Goal: Information Seeking & Learning: Learn about a topic

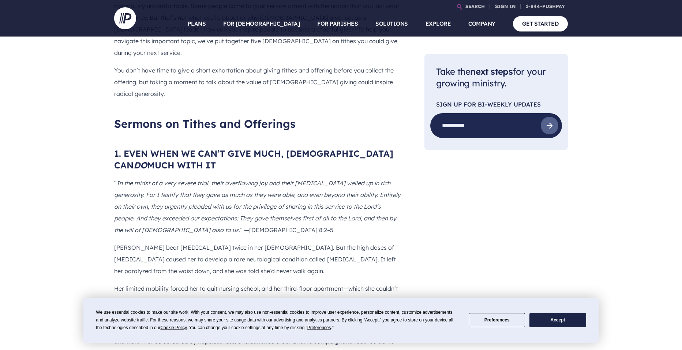
scroll to position [585, 0]
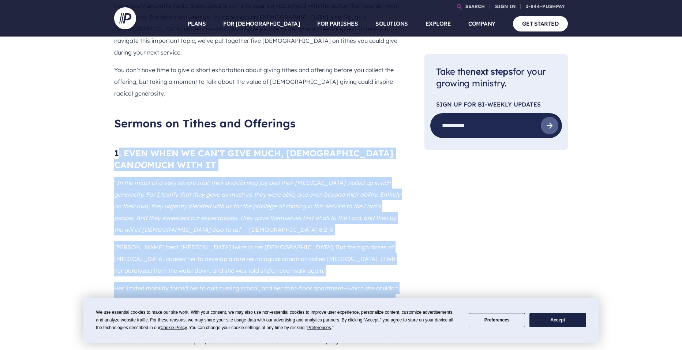
drag, startPoint x: 130, startPoint y: 130, endPoint x: 286, endPoint y: 280, distance: 216.6
click at [289, 286] on div "Every weekend, your [DEMOGRAPHIC_DATA] sends someone from your ministry up to m…" at bounding box center [257, 187] width 287 height 423
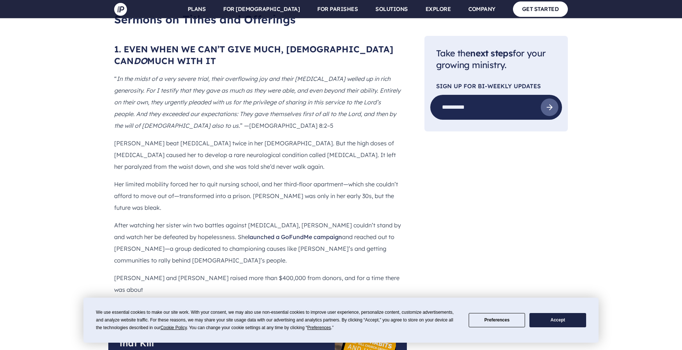
scroll to position [732, 0]
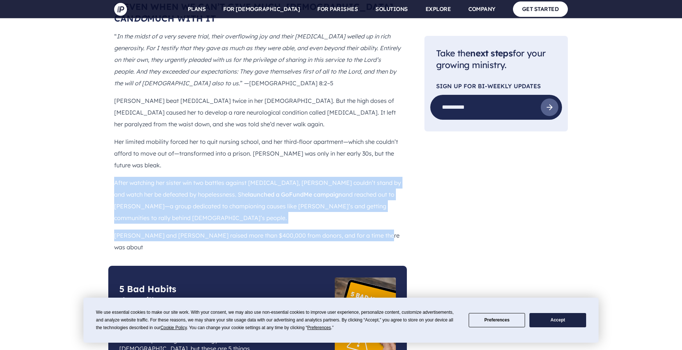
drag, startPoint x: 113, startPoint y: 154, endPoint x: 385, endPoint y: 216, distance: 279.0
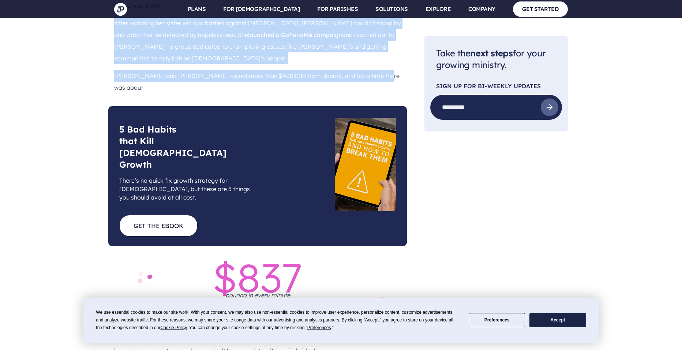
scroll to position [878, 0]
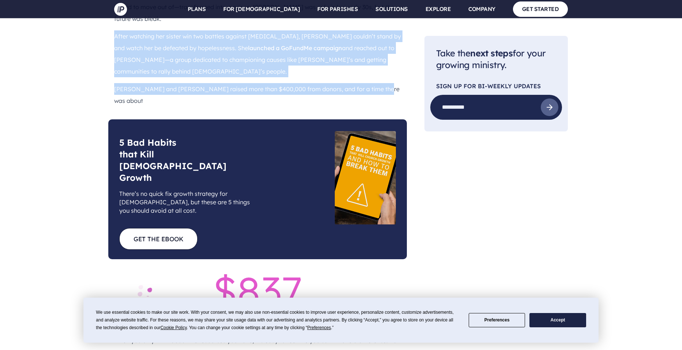
copy div "After watching her sister win two battles against [MEDICAL_DATA], [PERSON_NAME]…"
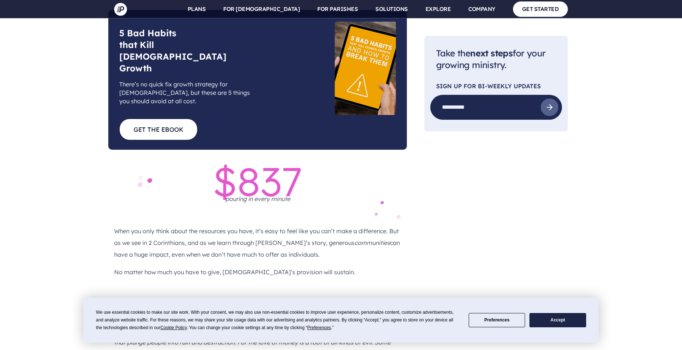
scroll to position [988, 0]
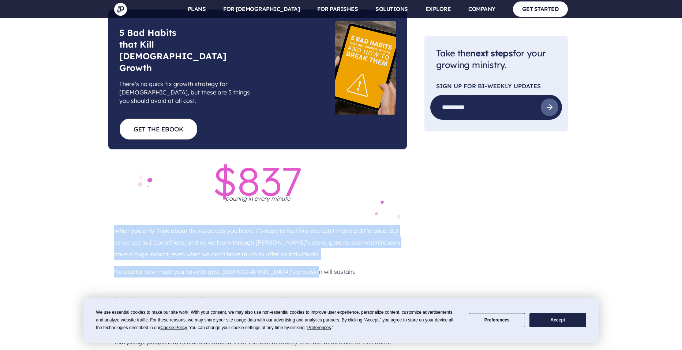
drag, startPoint x: 118, startPoint y: 168, endPoint x: 305, endPoint y: 218, distance: 193.3
copy div "When you only think about the resources you have, it’s easy to feel like you ca…"
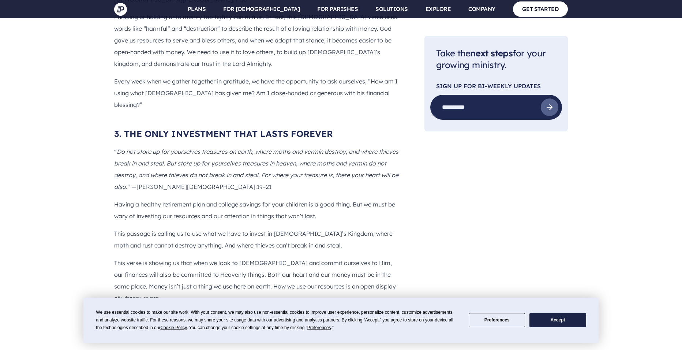
scroll to position [1317, 0]
